Goal: Information Seeking & Learning: Learn about a topic

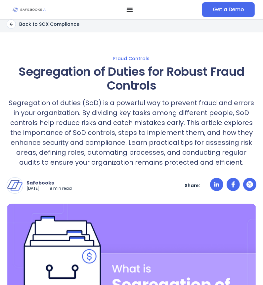
scroll to position [1, 0]
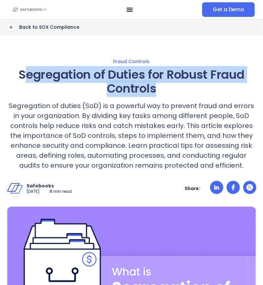
drag, startPoint x: 21, startPoint y: 74, endPoint x: 159, endPoint y: 91, distance: 138.2
click at [159, 91] on h1 "Segregation of Duties for Robust Fraud Controls" at bounding box center [132, 82] width 250 height 28
drag, startPoint x: 15, startPoint y: 70, endPoint x: 177, endPoint y: 90, distance: 163.5
click at [177, 90] on h1 "Segregation of Duties for Robust Fraud Controls" at bounding box center [132, 82] width 250 height 28
copy h1 "Segregation of Duties for Robust Fraud Controls"
